Goal: Check status: Check status

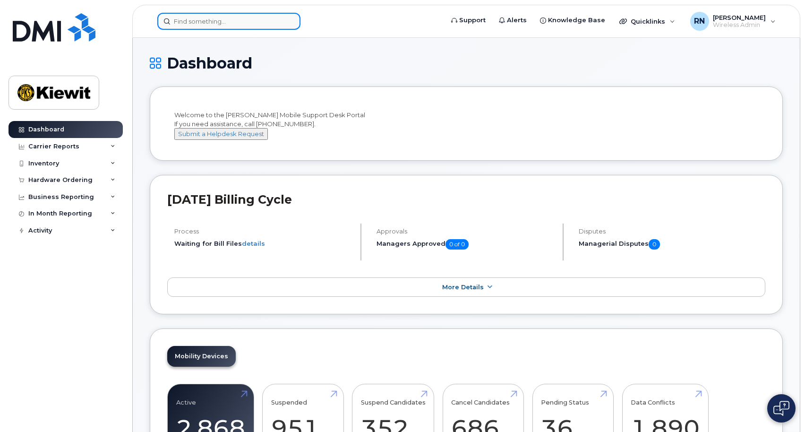
click at [211, 18] on input at bounding box center [228, 21] width 143 height 17
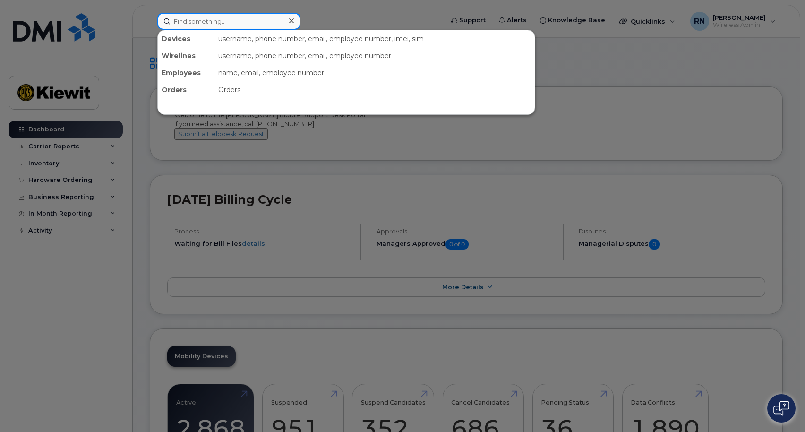
paste input "89302610207725377961"
type input "89302610207725377961"
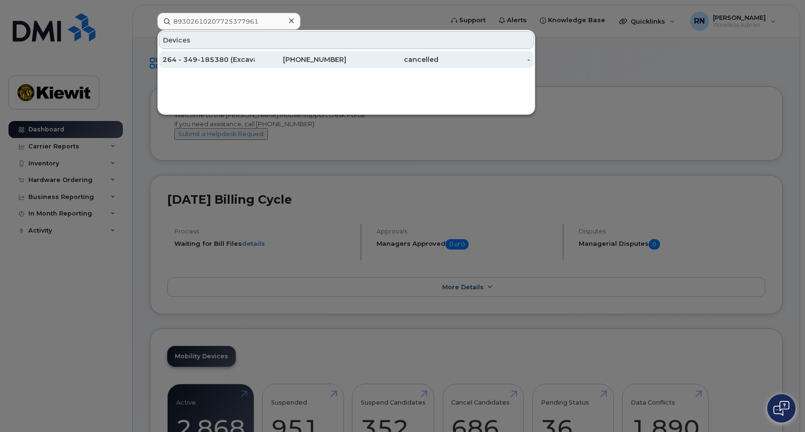
click at [238, 61] on div "264 - 349-185380 (Excavator)" at bounding box center [209, 59] width 92 height 9
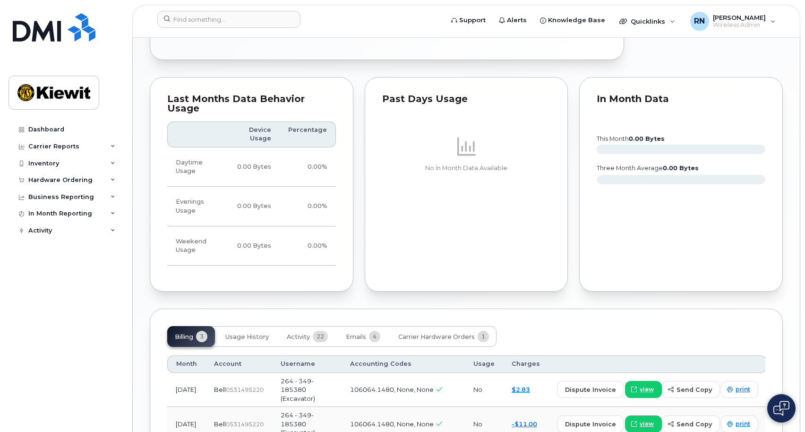
scroll to position [644, 0]
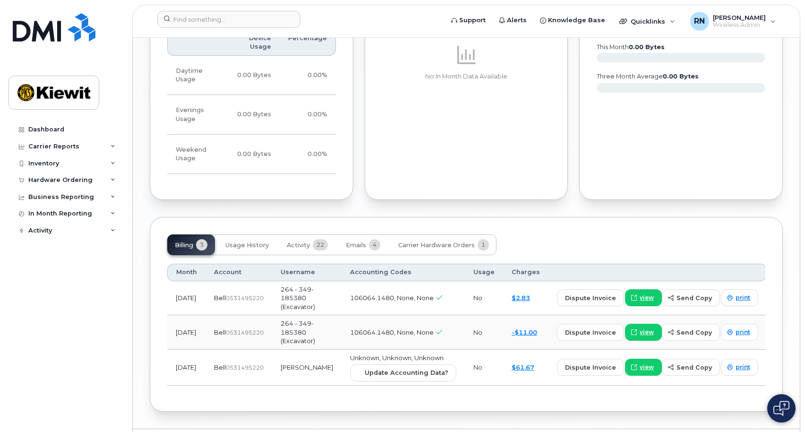
click at [550, 117] on div "Past Days Usage No In Month Data Available" at bounding box center [467, 92] width 204 height 215
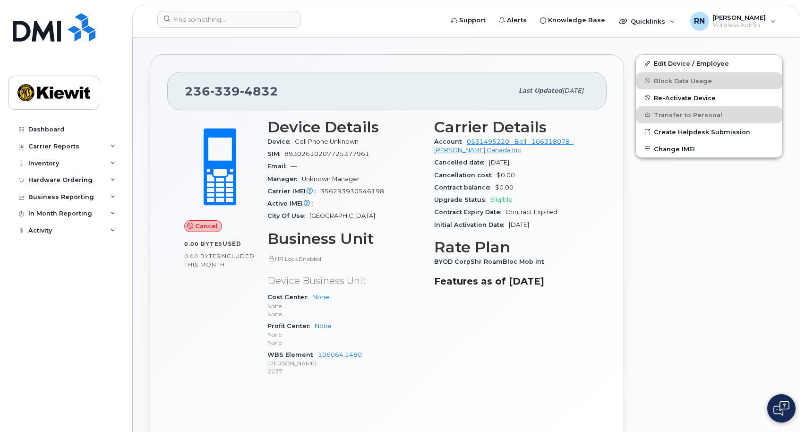
scroll to position [177, 0]
